Goal: Task Accomplishment & Management: Manage account settings

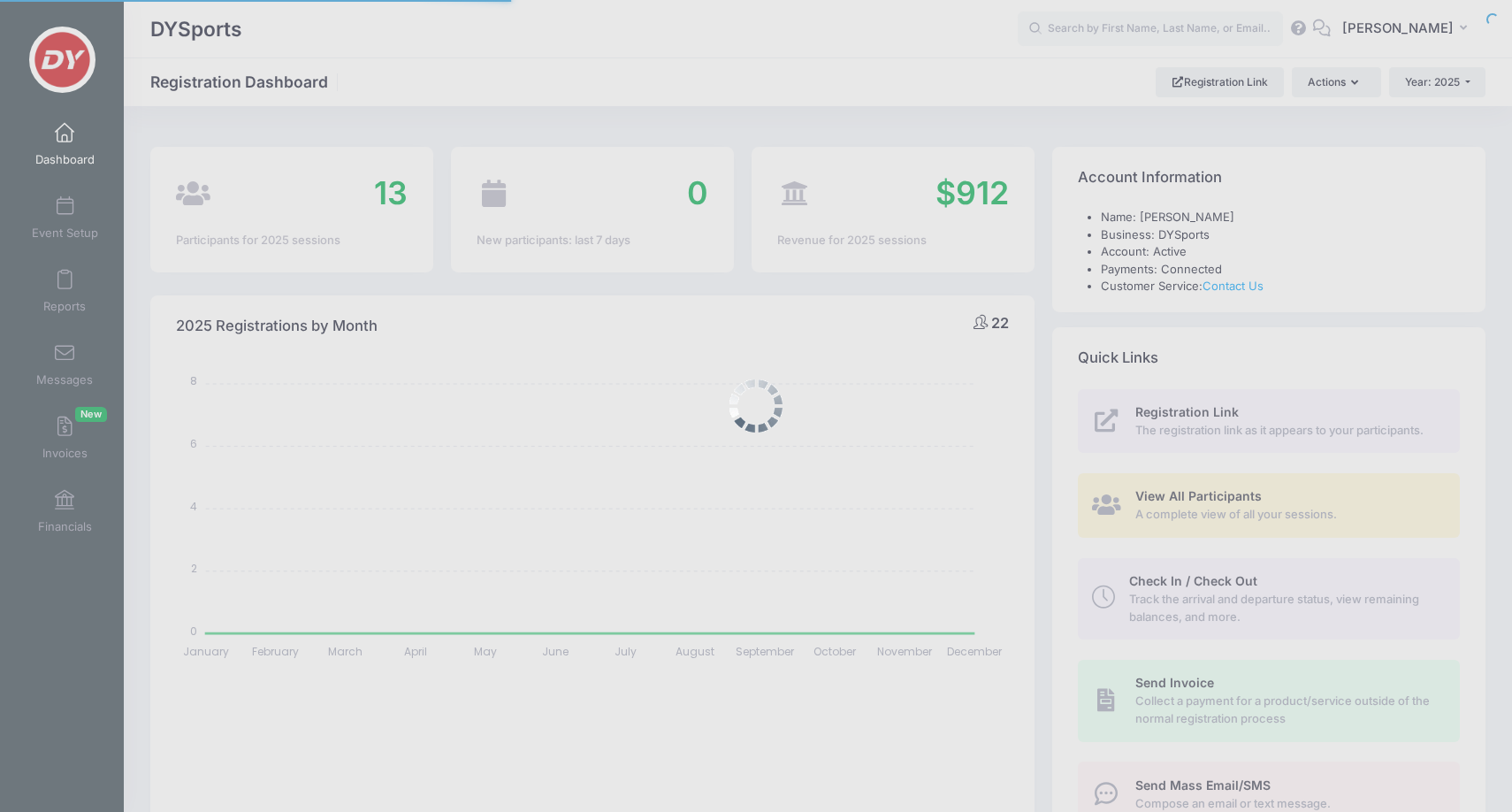
select select
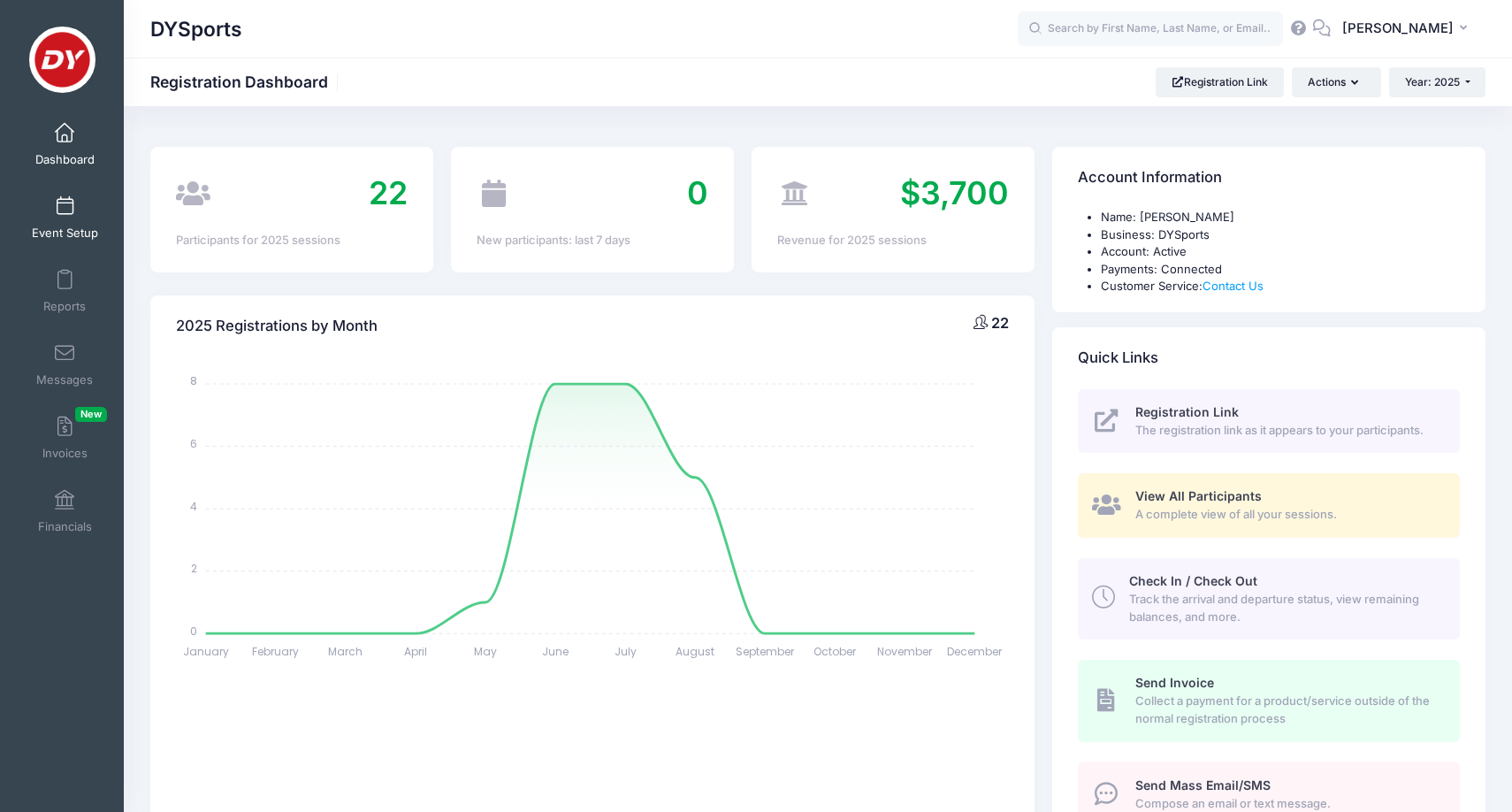
click at [47, 226] on span "Event Setup" at bounding box center [64, 233] width 66 height 15
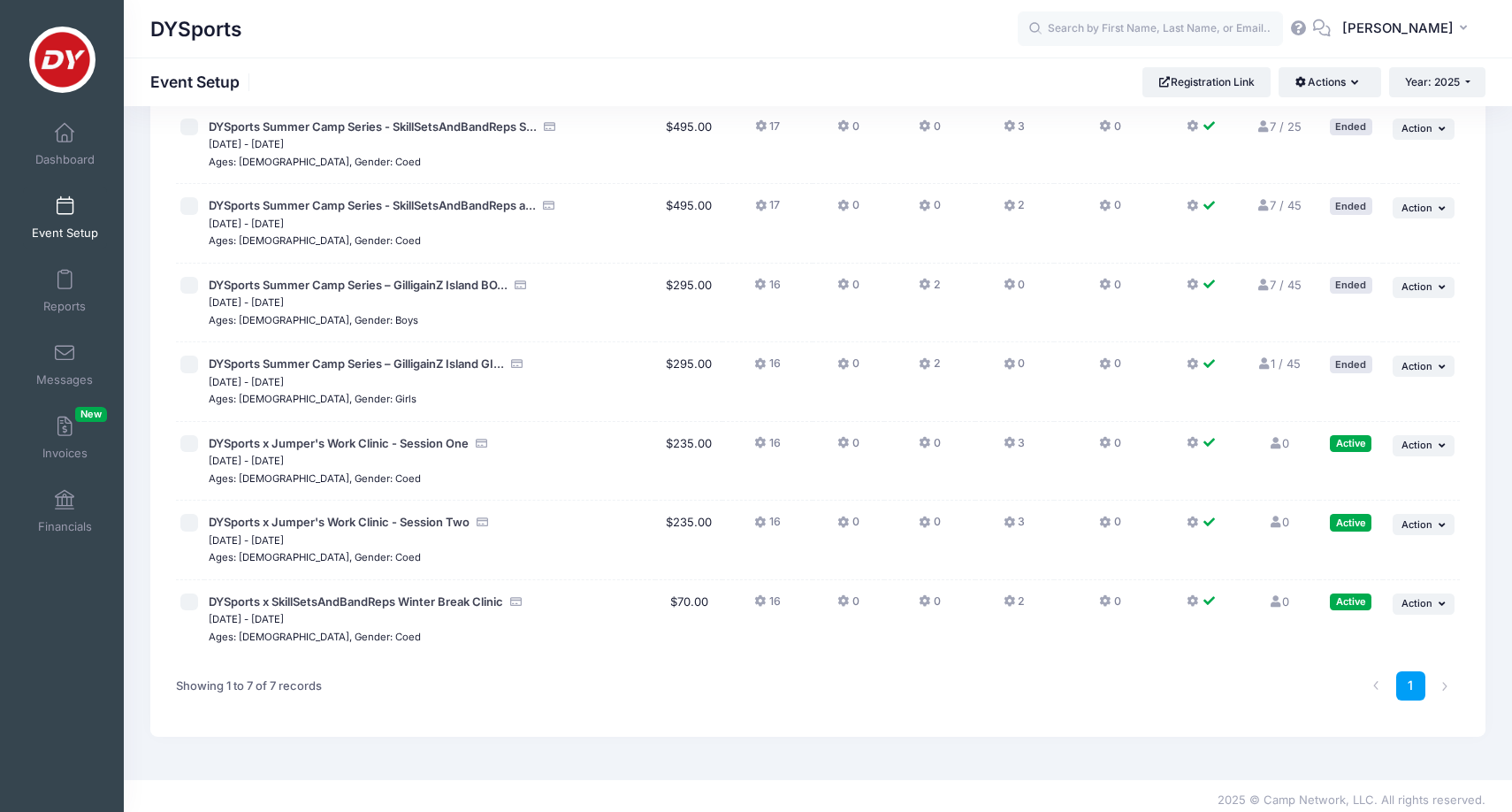
scroll to position [125, 0]
click at [299, 595] on span "DYSports x SkillSetsAndBandReps Winter Break Clinic" at bounding box center [356, 602] width 294 height 14
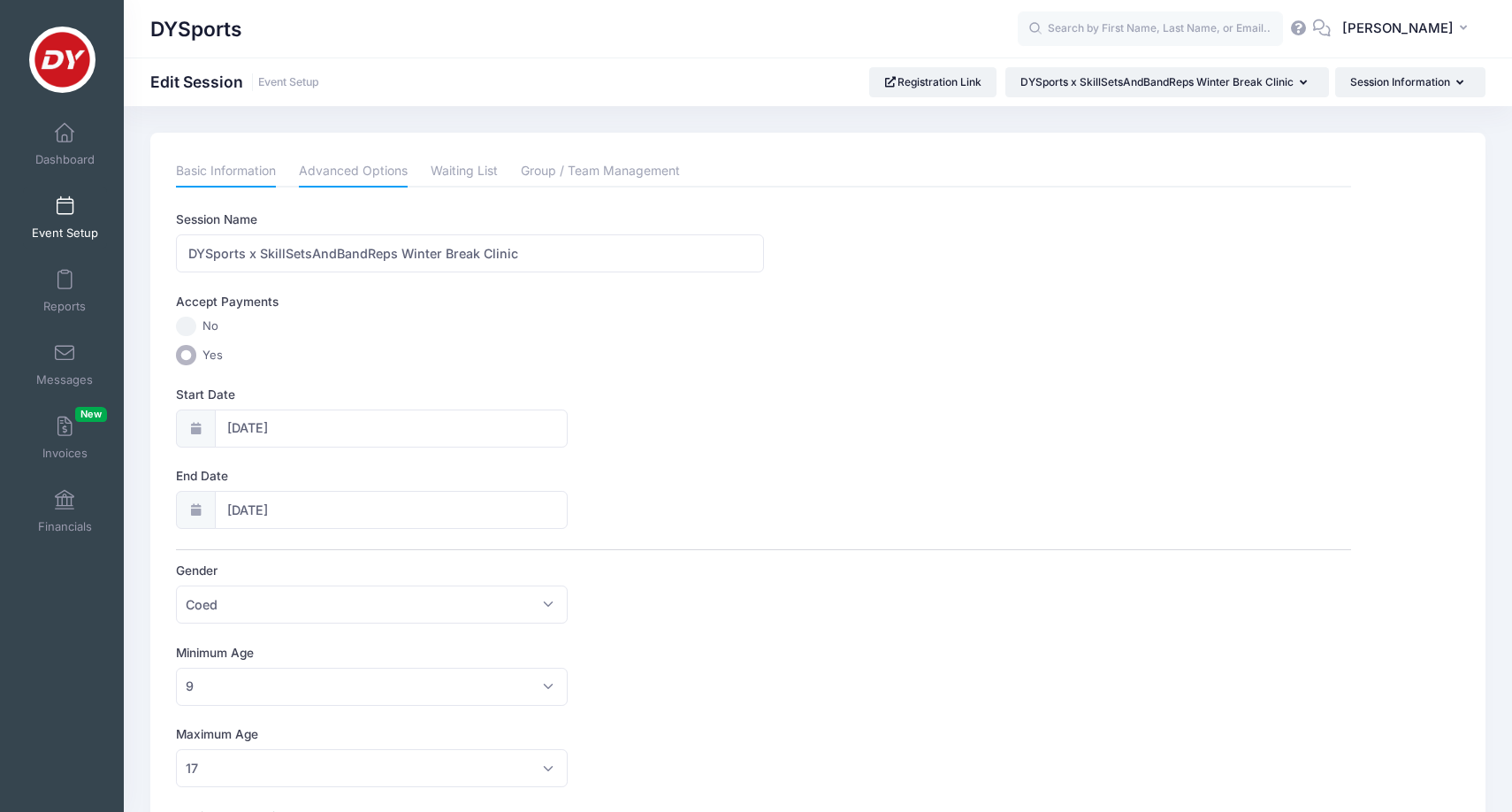
click at [360, 159] on link "Advanced Options" at bounding box center [353, 171] width 108 height 32
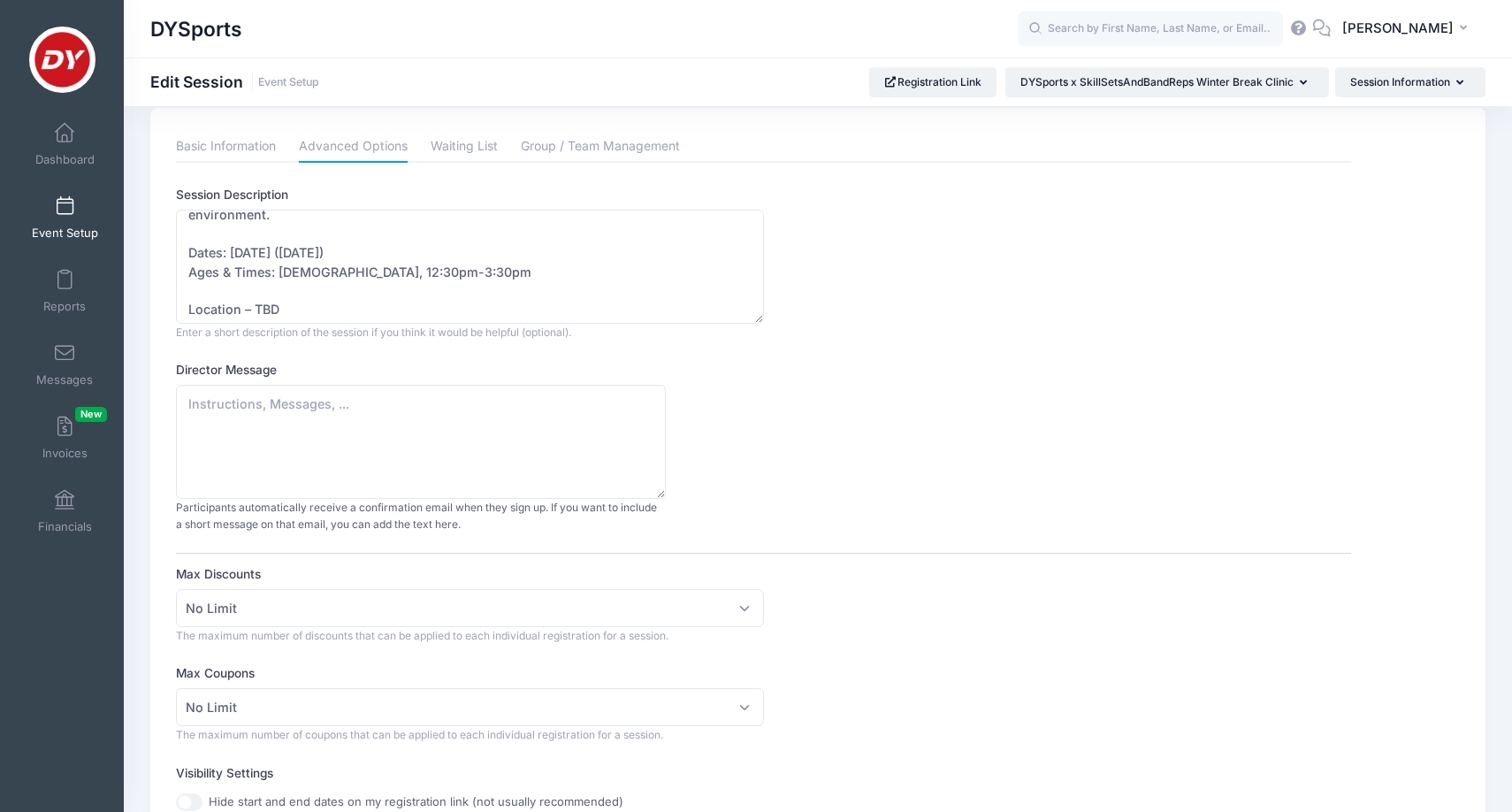
scroll to position [57, 0]
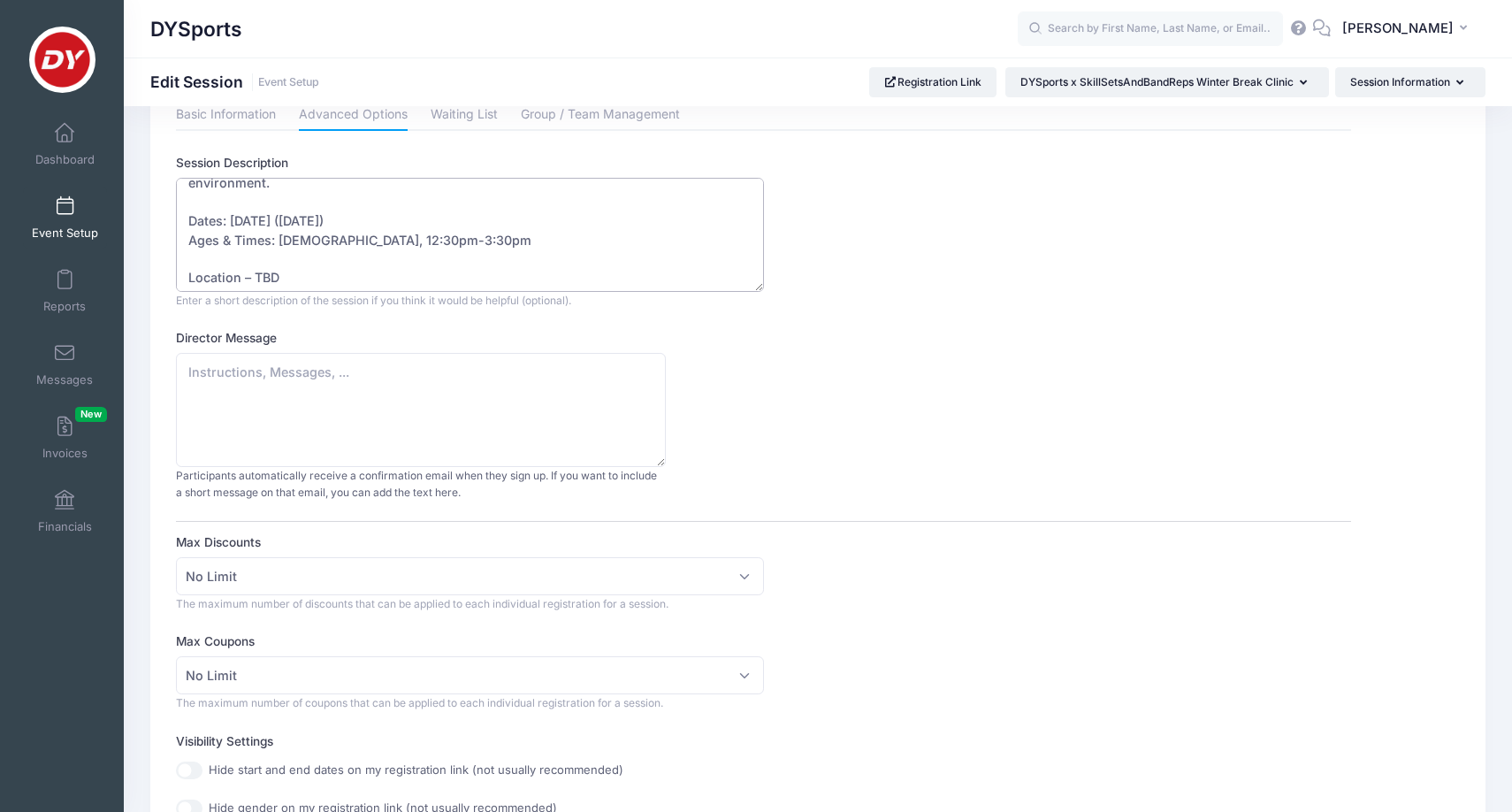
drag, startPoint x: 300, startPoint y: 273, endPoint x: 256, endPoint y: 266, distance: 44.6
click at [256, 266] on textarea "Take your game to the next level with DYSports and SkillSetsAndBandReps at our …" at bounding box center [470, 235] width 587 height 114
paste textarea "722 E Union St Seattle, WA 98122"
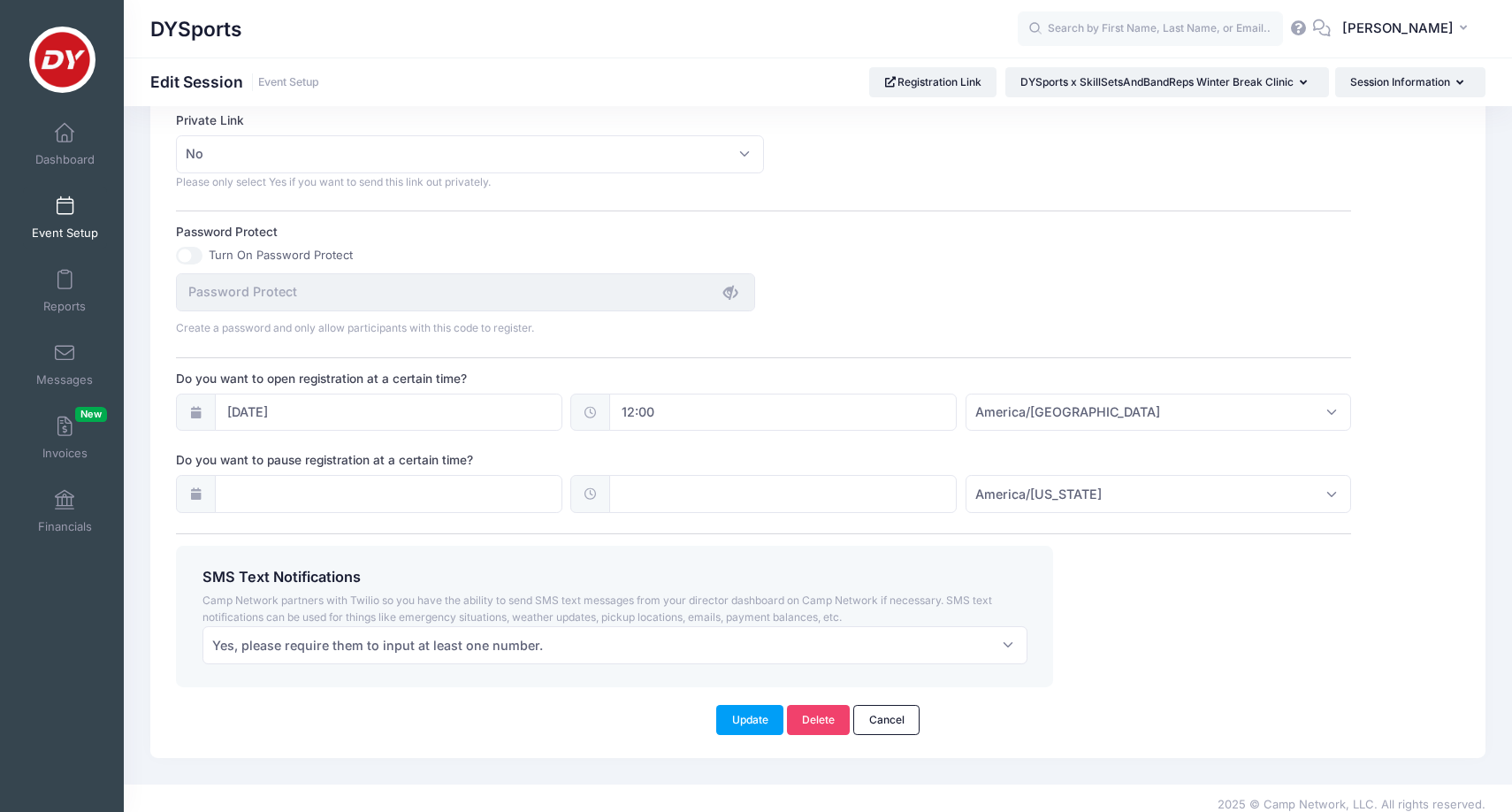
scroll to position [1077, 0]
type textarea "Take your game to the next level with DYSports and SkillSetsAndBandReps at our …"
click at [764, 710] on button "Update" at bounding box center [750, 720] width 67 height 30
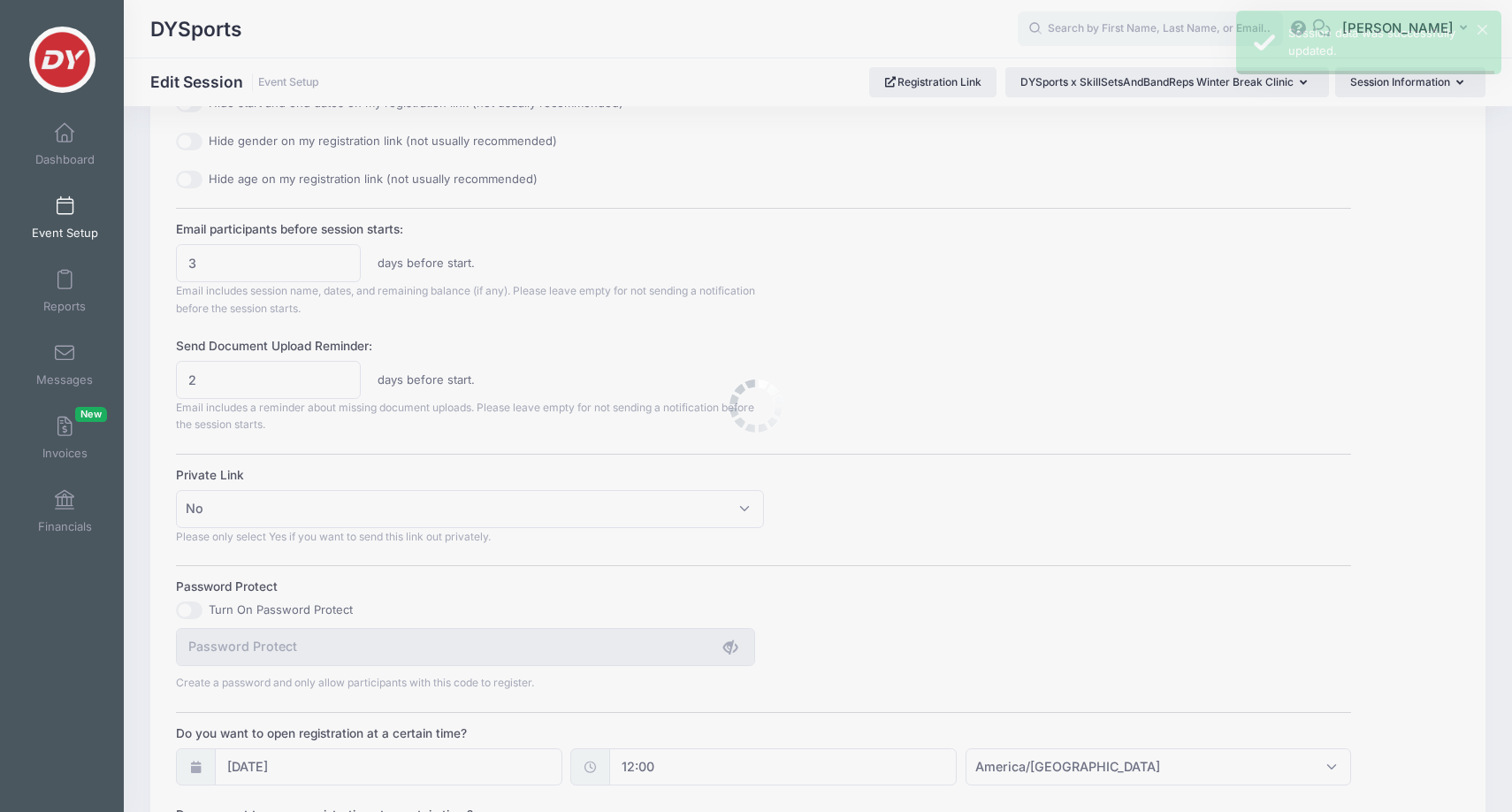
scroll to position [0, 0]
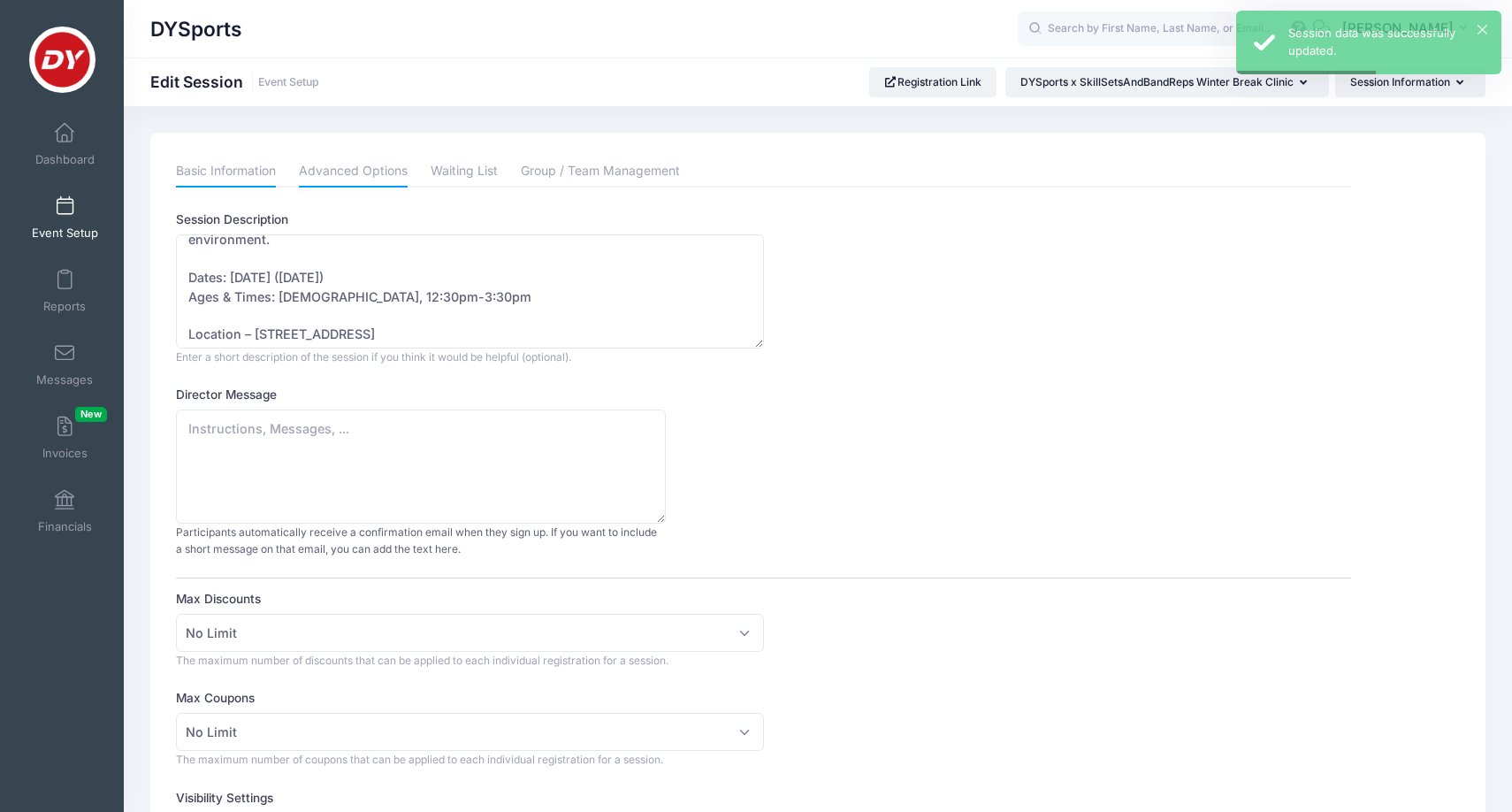
click at [252, 169] on link "Basic Information" at bounding box center [226, 171] width 100 height 32
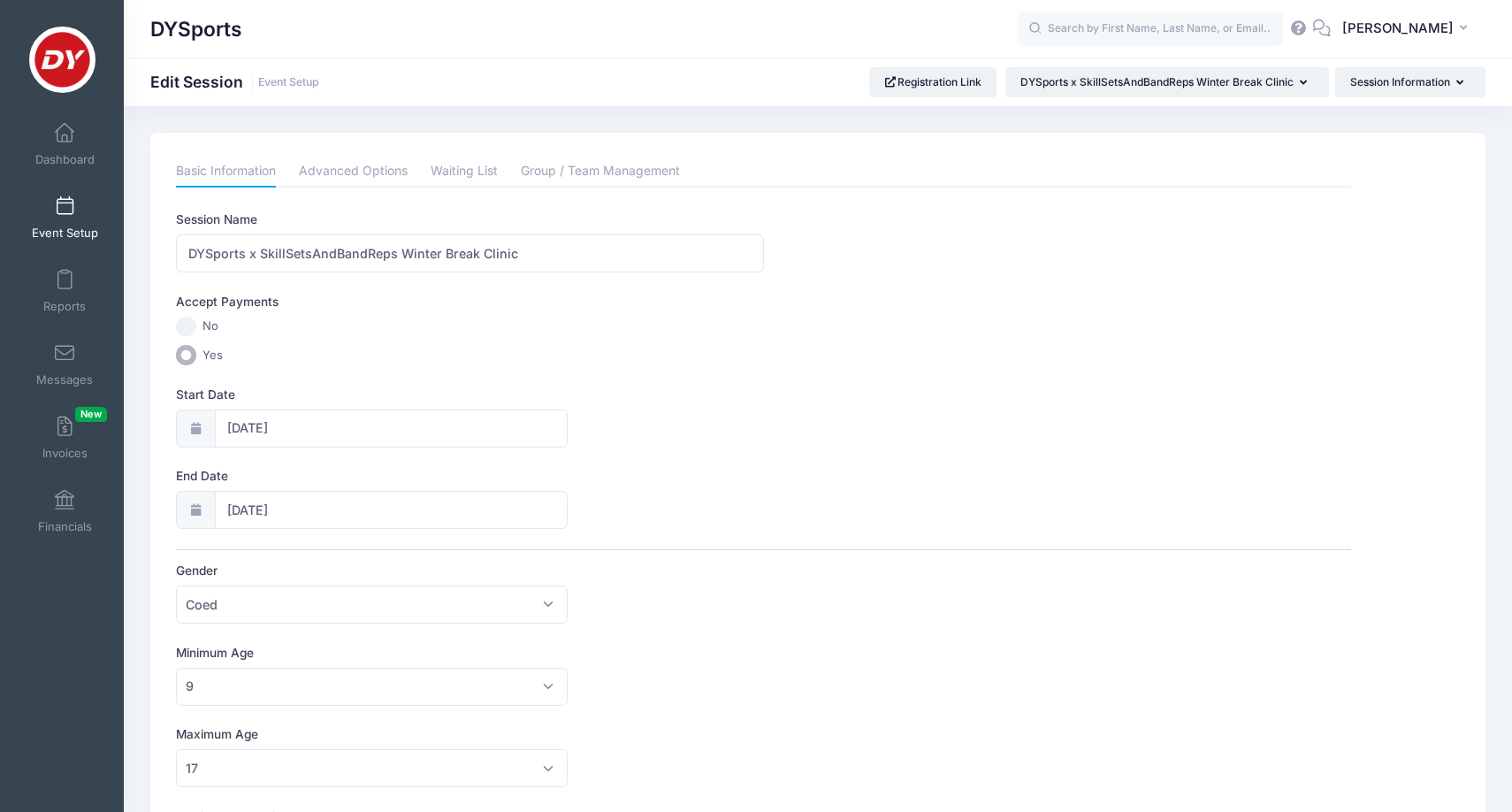
click at [78, 204] on link "Event Setup" at bounding box center [64, 218] width 84 height 62
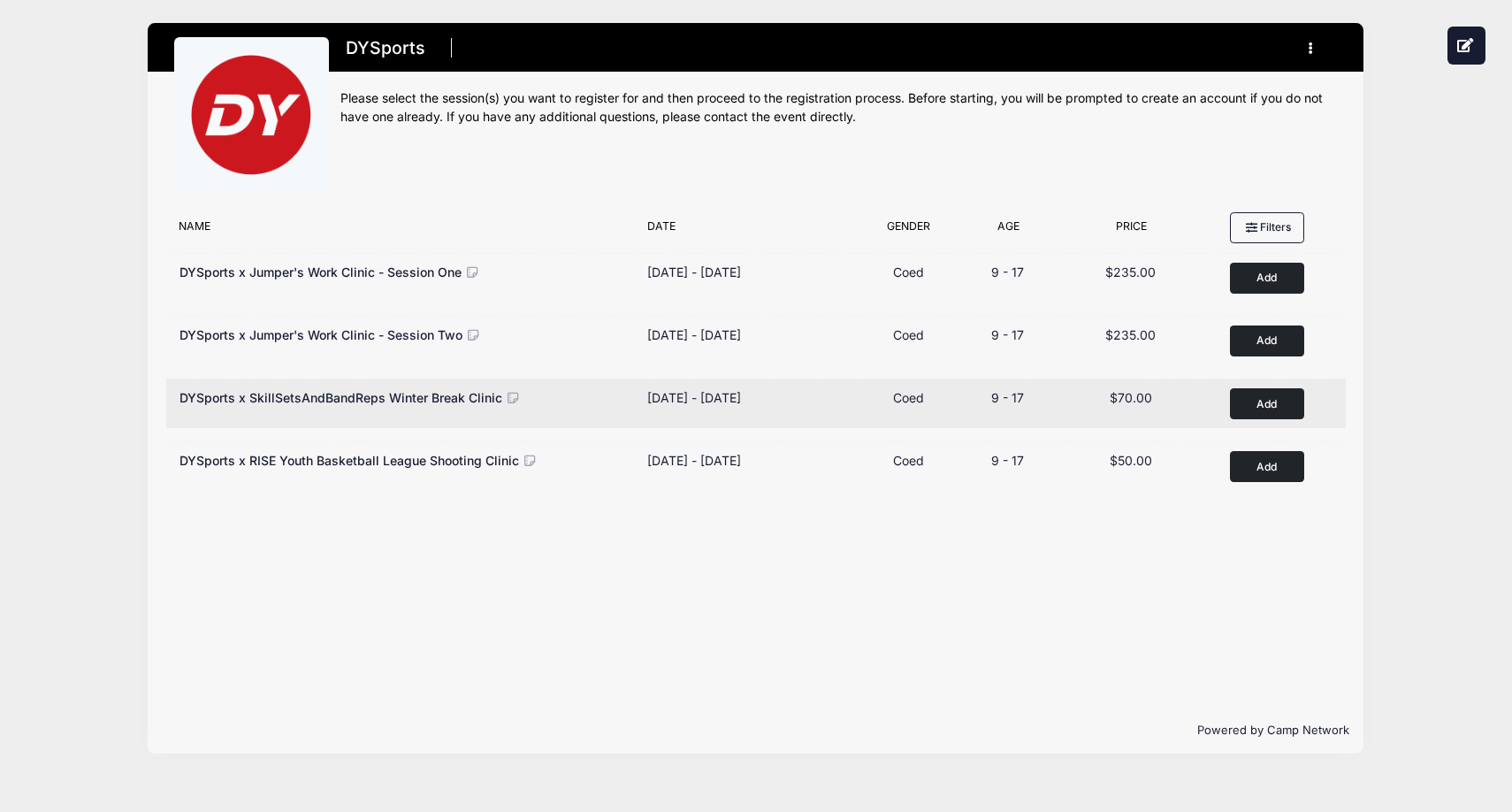
click at [451, 405] on div "DYSports x SkillSetsAndBandReps Winter Break Clinic" at bounding box center [350, 397] width 342 height 19
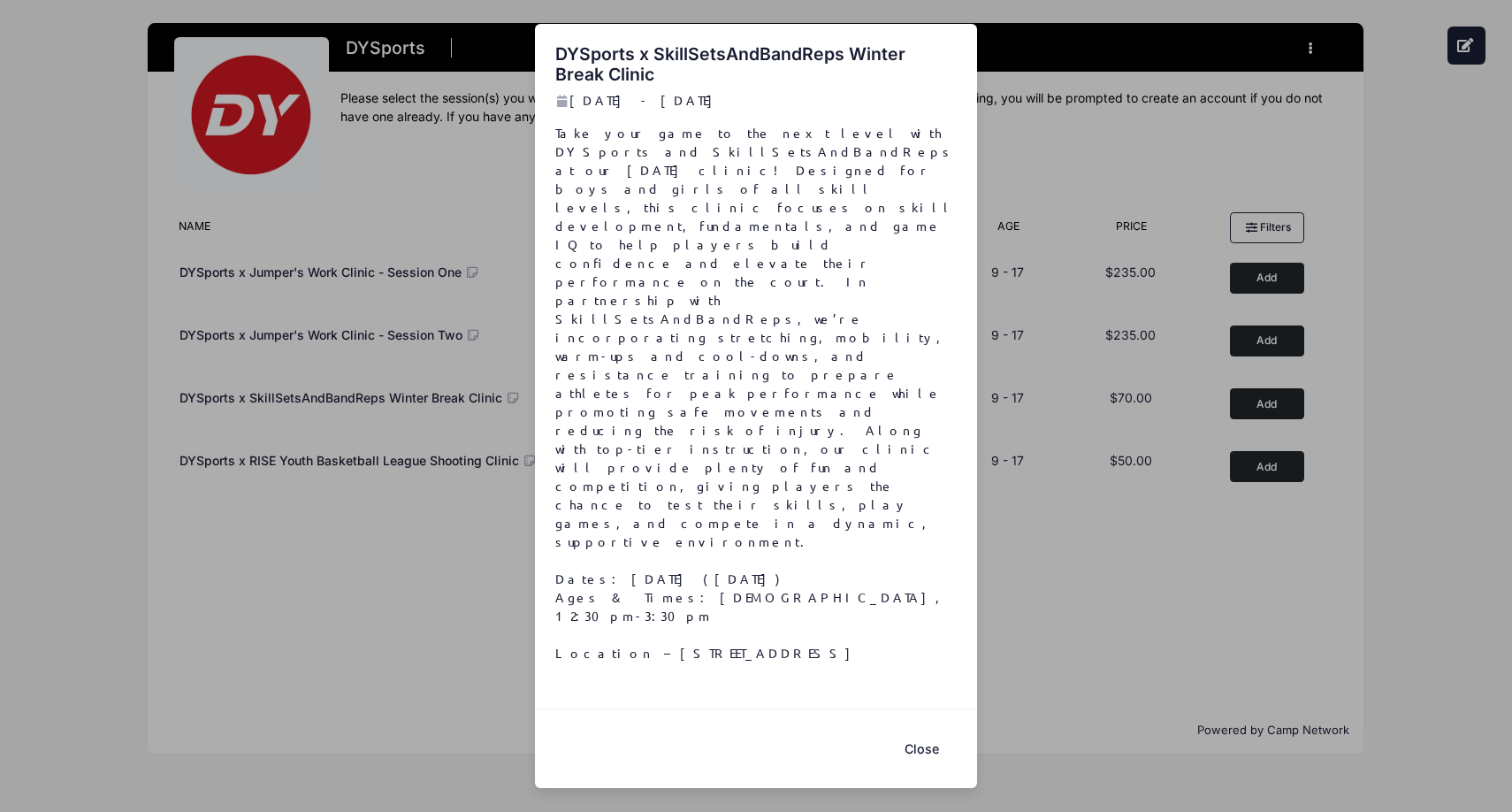
click at [916, 730] on button "Close" at bounding box center [921, 749] width 70 height 38
